Goal: Information Seeking & Learning: Find specific fact

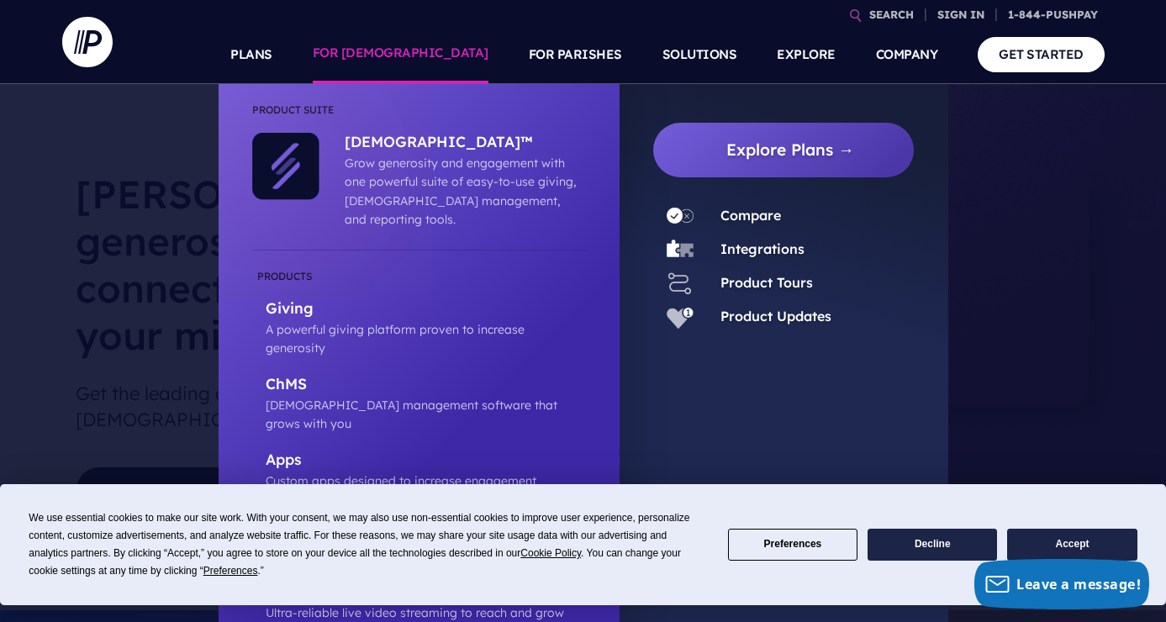
click at [443, 50] on link "FOR [DEMOGRAPHIC_DATA]" at bounding box center [401, 54] width 176 height 59
click at [443, 47] on link "FOR [DEMOGRAPHIC_DATA]" at bounding box center [401, 54] width 176 height 59
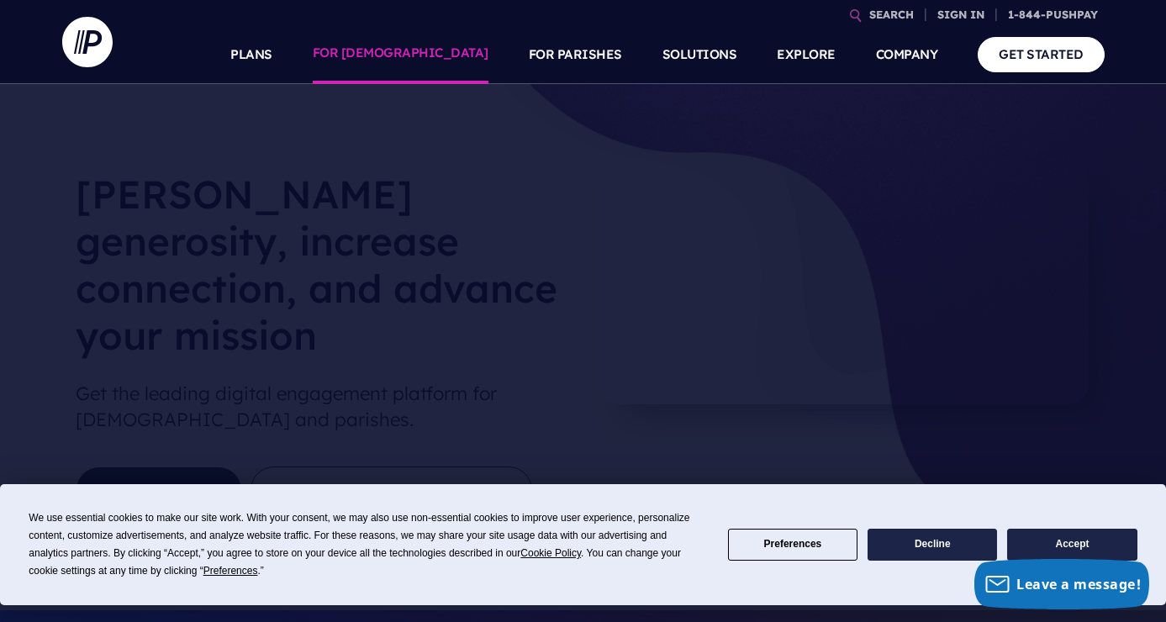
click at [443, 47] on link "FOR [DEMOGRAPHIC_DATA]" at bounding box center [401, 54] width 176 height 59
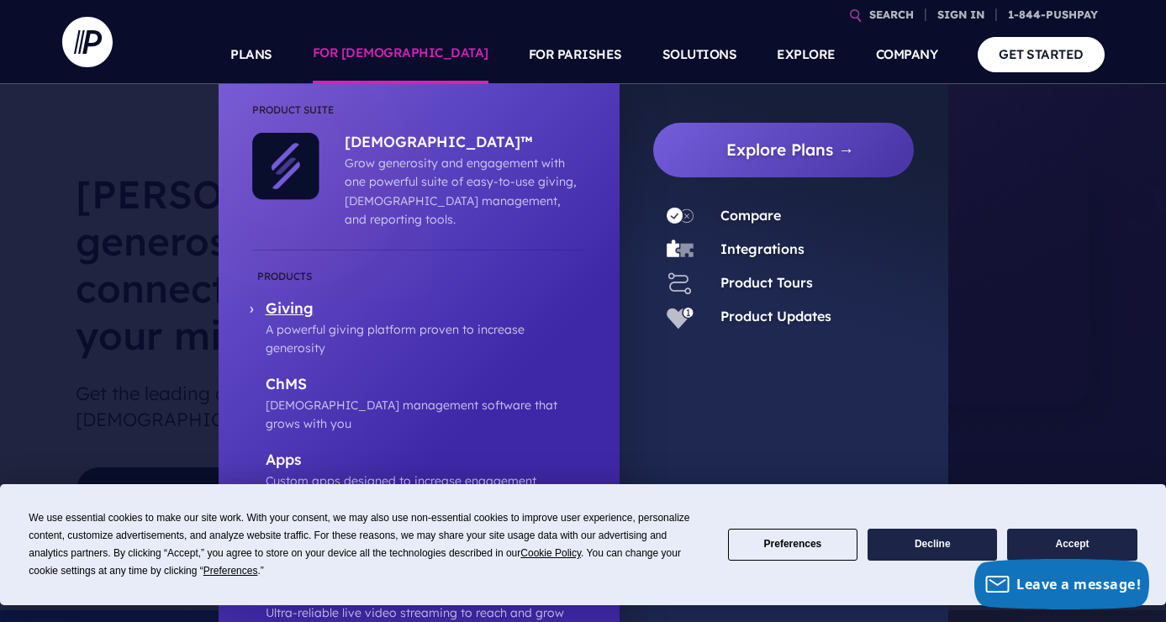
click at [300, 299] on p "Giving" at bounding box center [426, 309] width 320 height 21
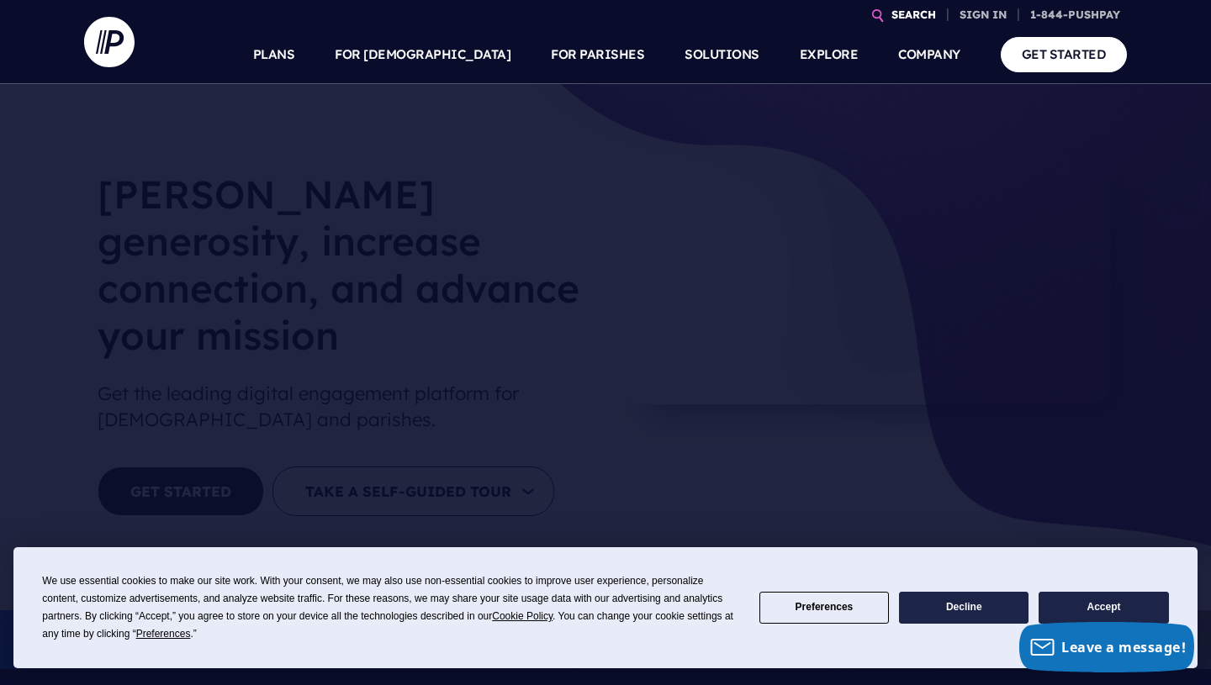
click at [908, 13] on link "SEARCH" at bounding box center [913, 14] width 58 height 29
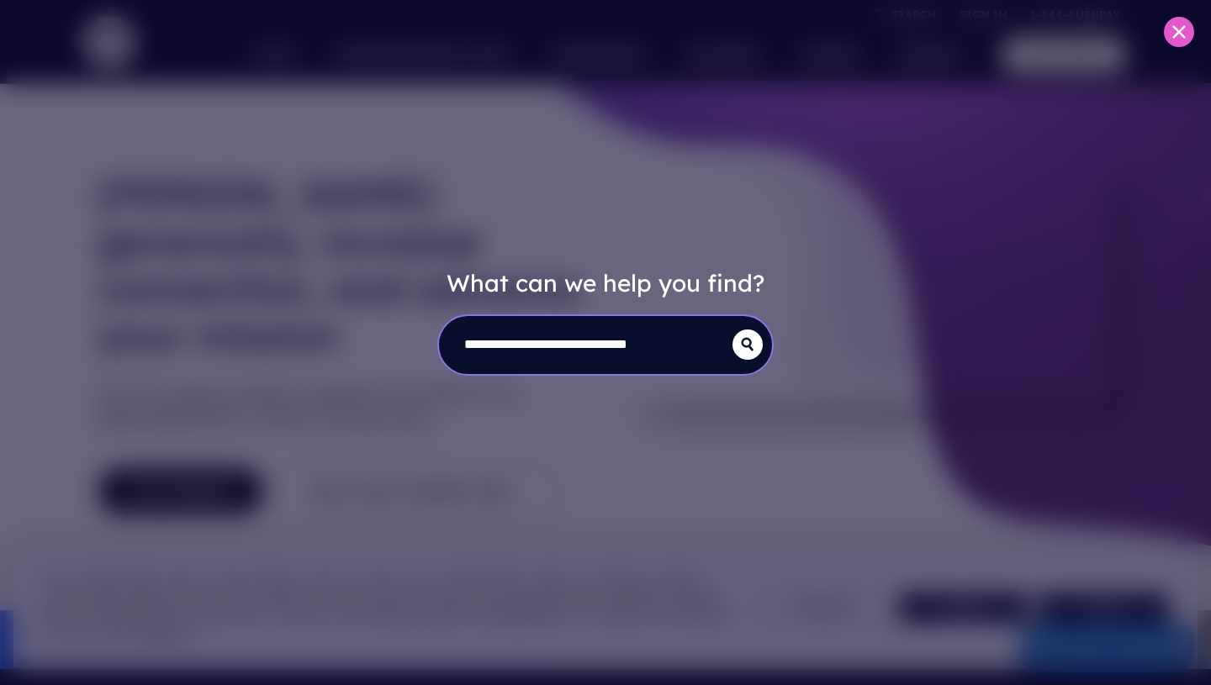
scroll to position [0, 8]
type input "**********"
click at [746, 351] on icon "submit" at bounding box center [747, 344] width 30 height 13
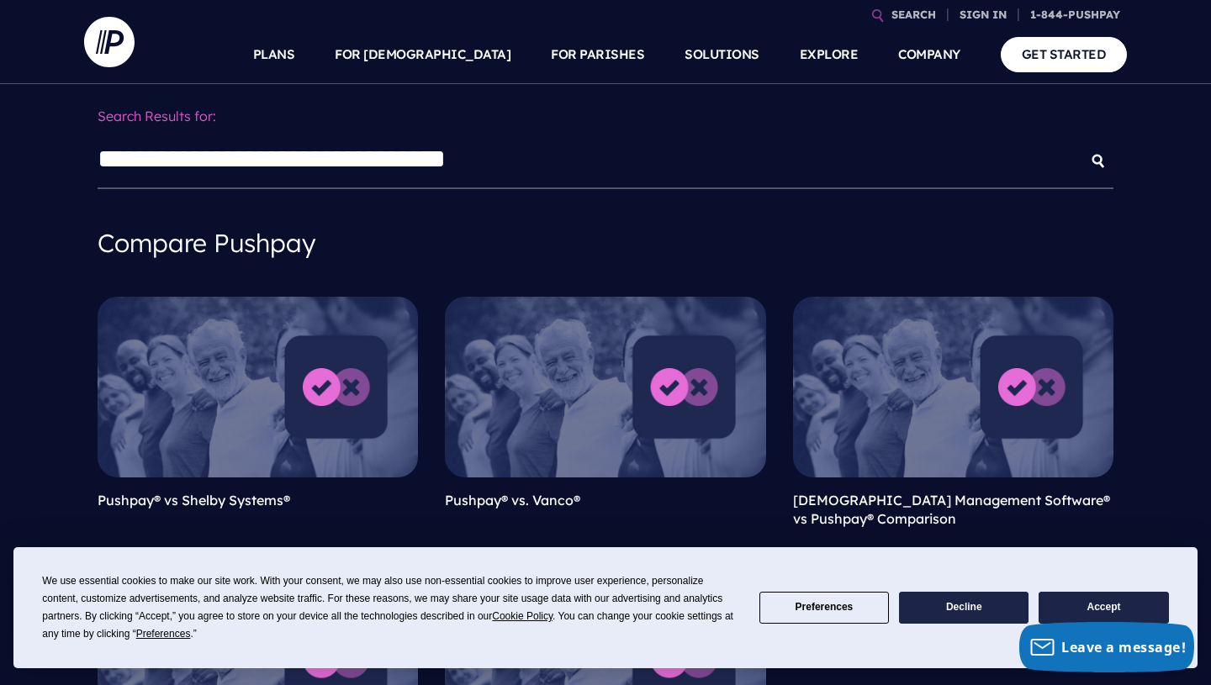
click at [1109, 614] on button "Accept" at bounding box center [1102, 608] width 129 height 33
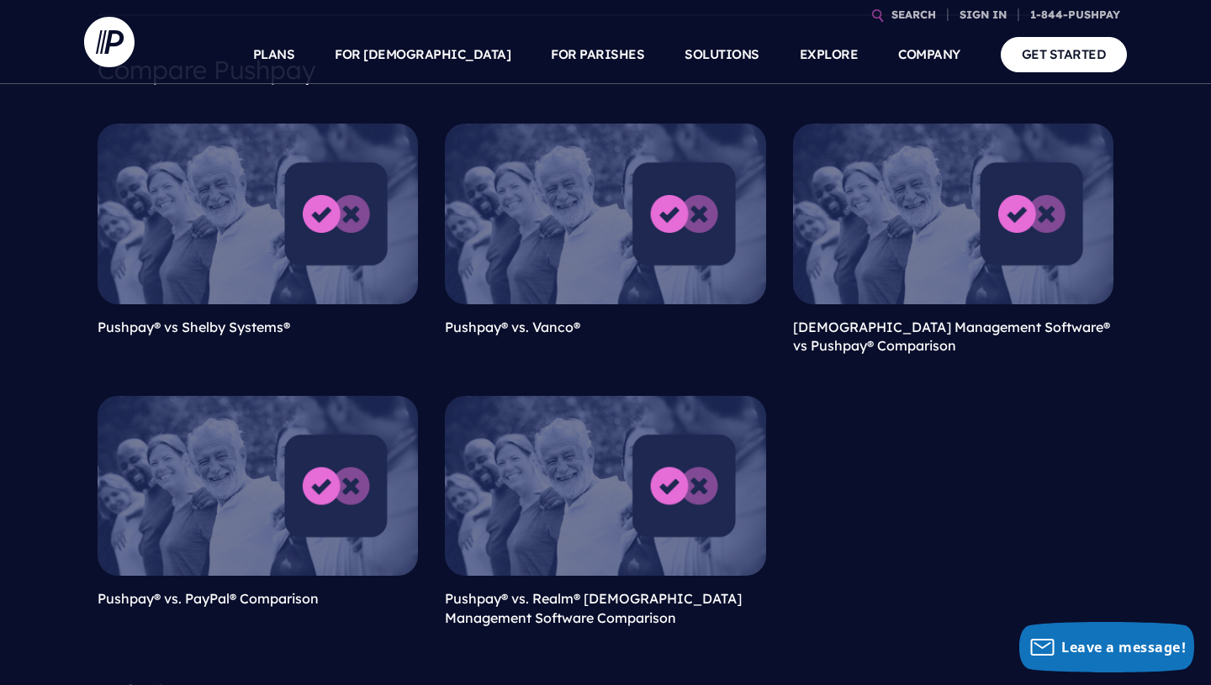
scroll to position [168, 0]
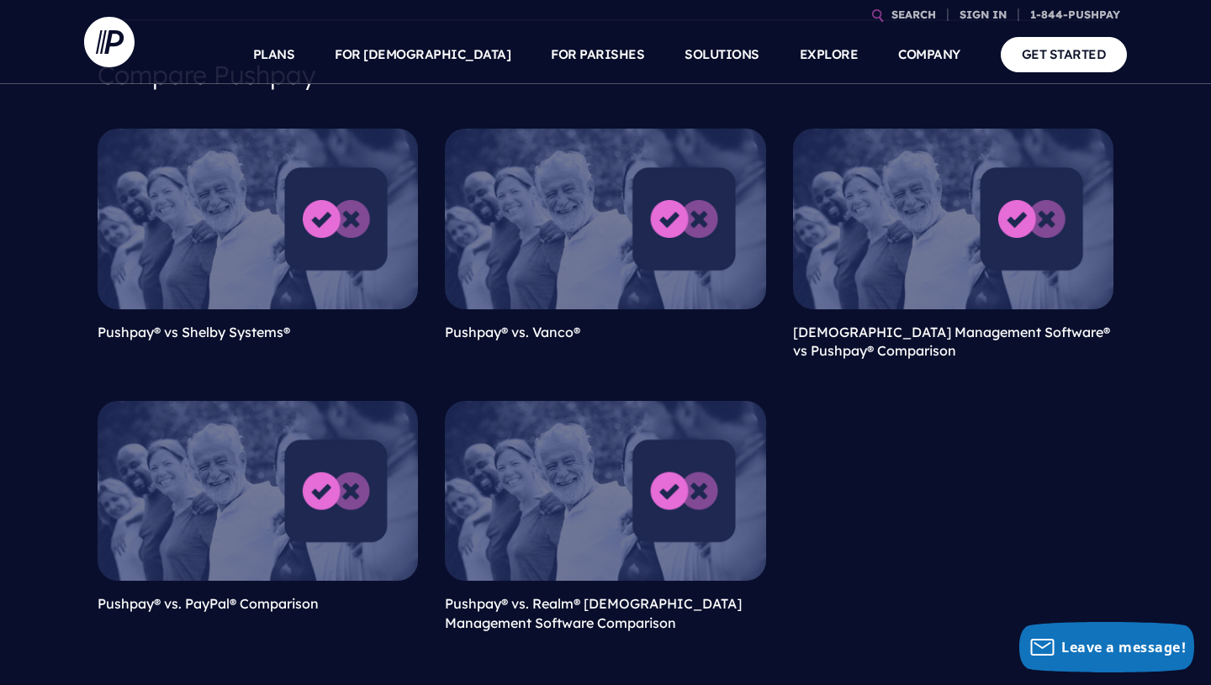
click at [532, 504] on link at bounding box center [605, 491] width 320 height 180
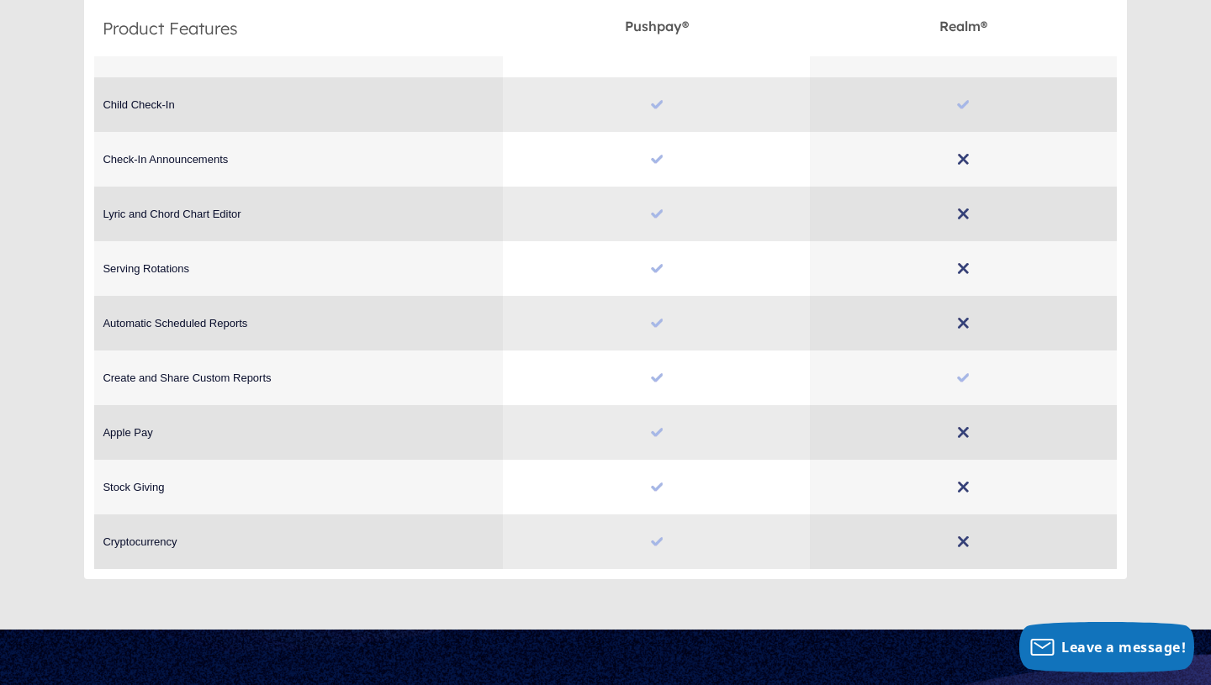
scroll to position [2858, 0]
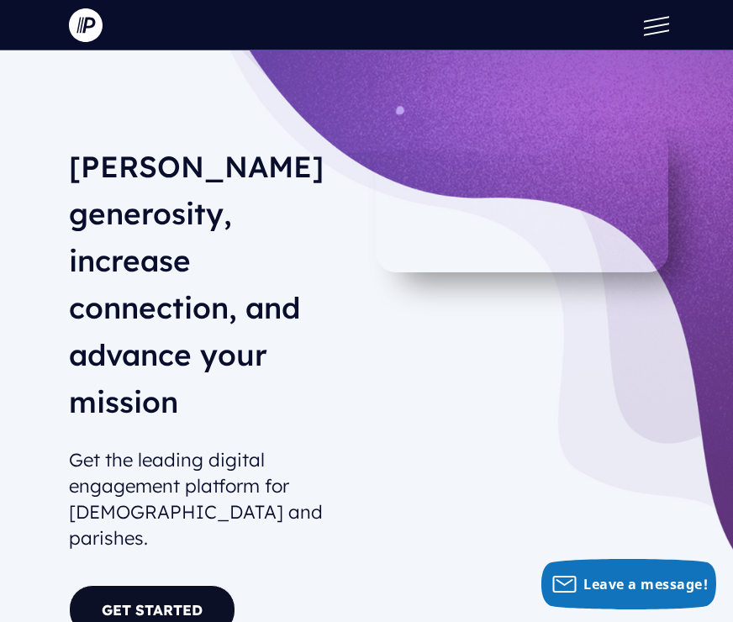
click at [678, 415] on div "Foster generosity, increase connection, and advance your mission Get the leadin…" at bounding box center [366, 413] width 649 height 574
click at [130, 585] on link "GET STARTED" at bounding box center [152, 610] width 166 height 50
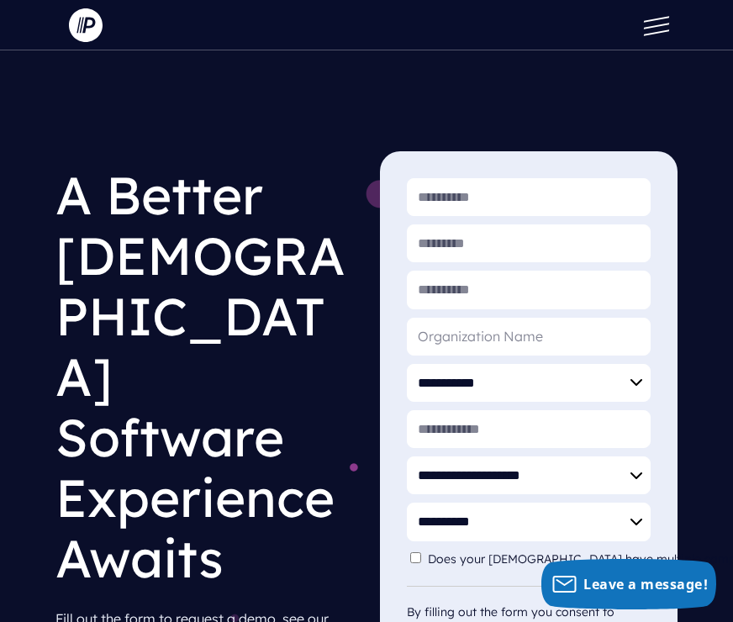
click at [657, 31] on span at bounding box center [656, 32] width 25 height 6
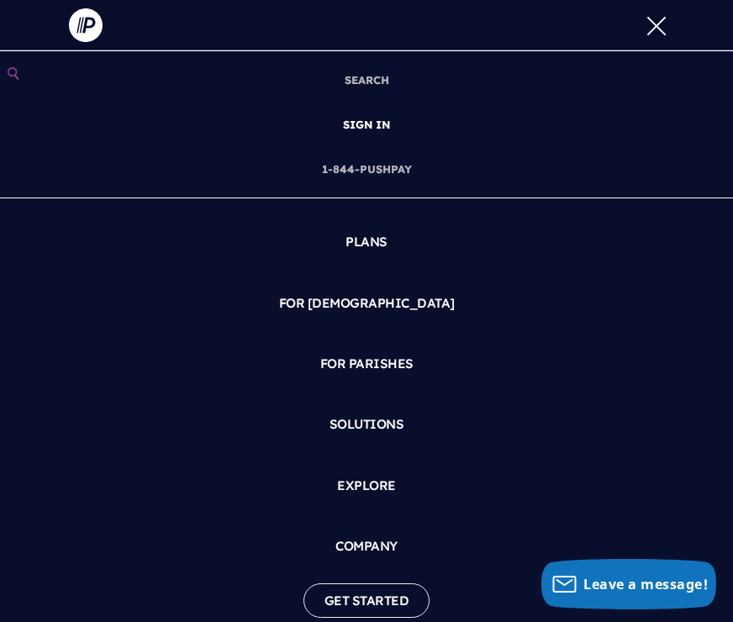
click at [385, 122] on link "SIGN IN" at bounding box center [366, 125] width 61 height 45
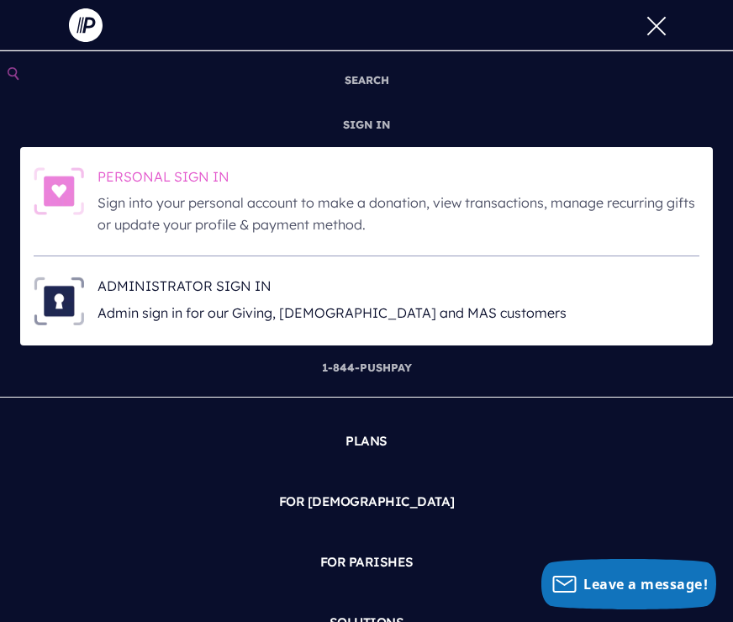
click at [210, 177] on h6 "PERSONAL SIGN IN" at bounding box center [399, 179] width 602 height 25
